Goal: Task Accomplishment & Management: Use online tool/utility

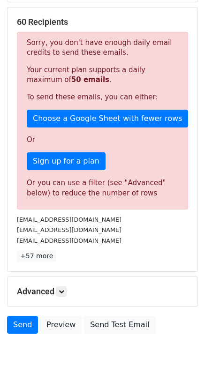
scroll to position [134, 0]
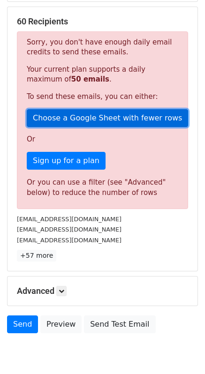
click at [93, 122] on link "Choose a Google Sheet with fewer rows" at bounding box center [107, 118] width 161 height 18
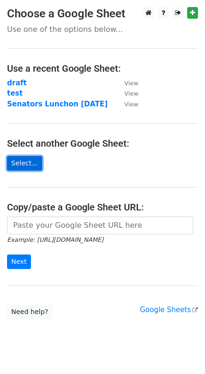
click at [28, 161] on link "Select..." at bounding box center [24, 163] width 35 height 15
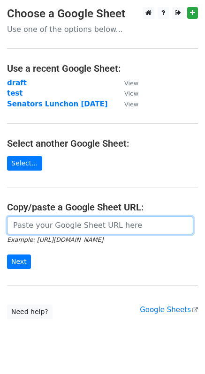
click at [52, 224] on input "url" at bounding box center [100, 225] width 186 height 18
paste input "[URL][DOMAIN_NAME]"
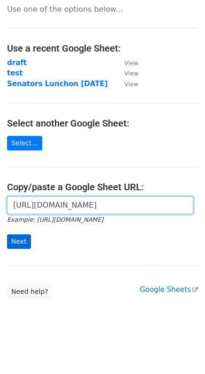
type input "https://docs.google.com/spreadsheets/d/1bzfqRzmHxlBZRTGf9tVJndke0Vkx0mIOmVdkefg…"
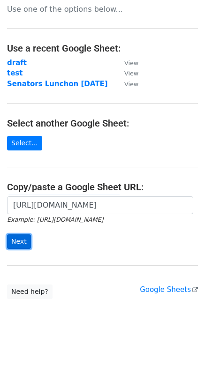
scroll to position [0, 0]
click at [21, 236] on input "Next" at bounding box center [19, 241] width 24 height 15
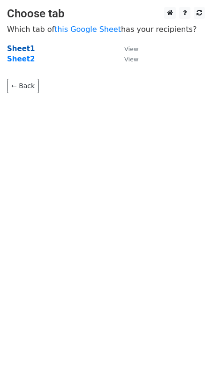
click at [21, 50] on strong "Sheet1" at bounding box center [21, 48] width 28 height 8
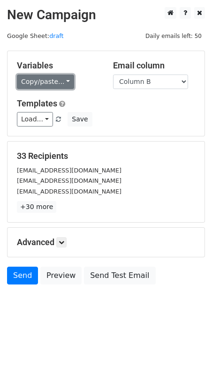
click at [53, 83] on link "Copy/paste..." at bounding box center [45, 81] width 57 height 15
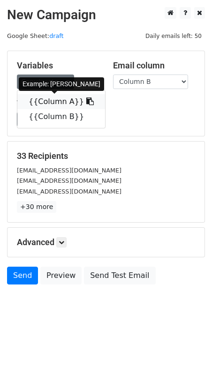
click at [56, 104] on link "{{Column A}}" at bounding box center [61, 101] width 88 height 15
